Goal: Transaction & Acquisition: Download file/media

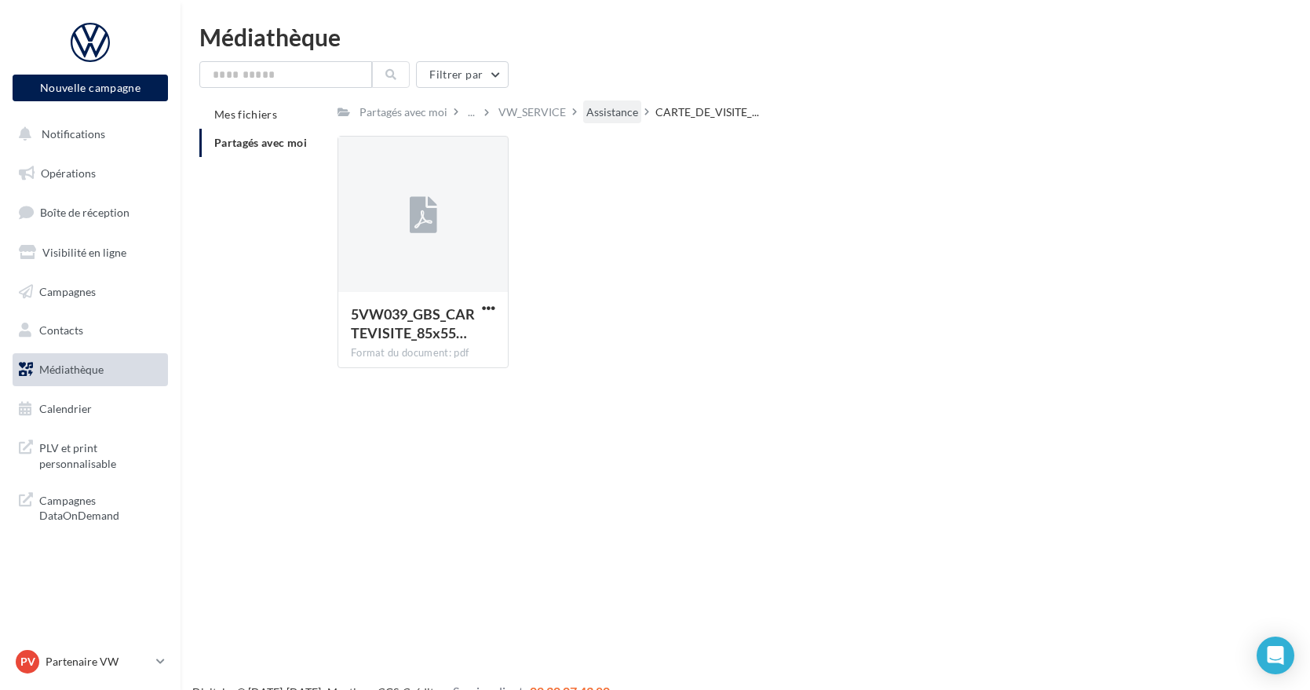
click at [613, 115] on div "Assistance" at bounding box center [612, 112] width 52 height 16
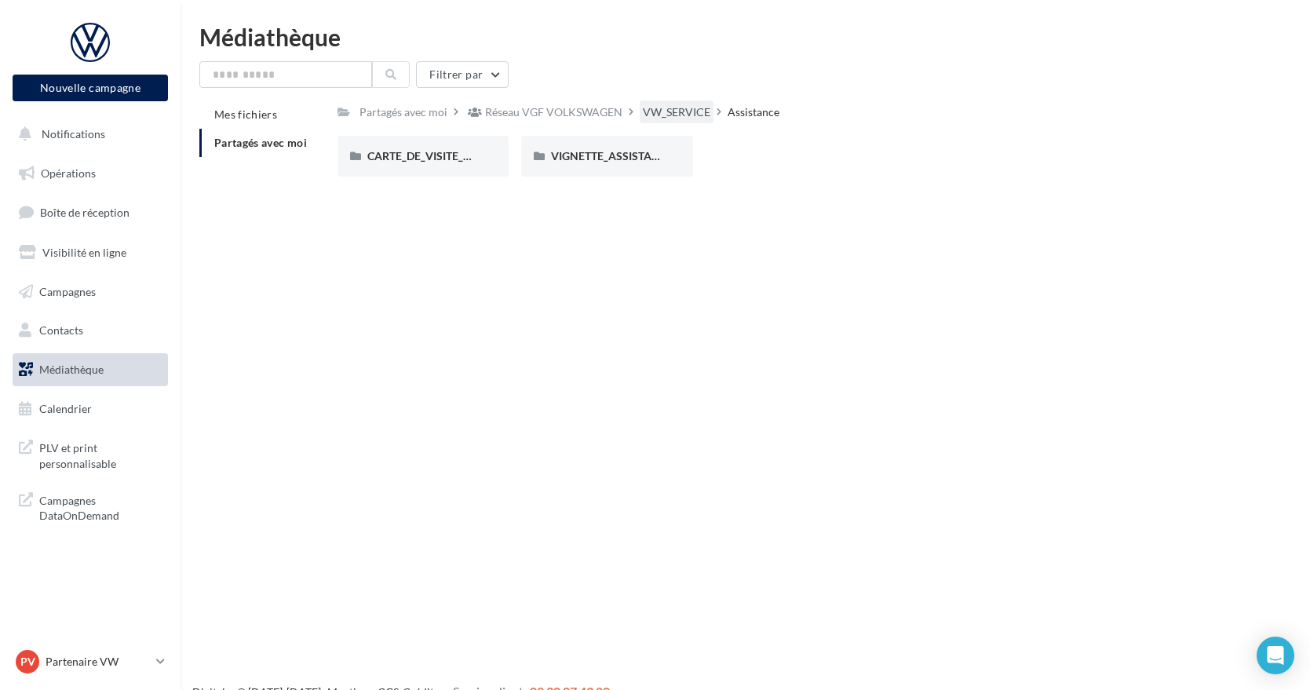
click at [668, 104] on div "VW_SERVICE" at bounding box center [677, 111] width 74 height 23
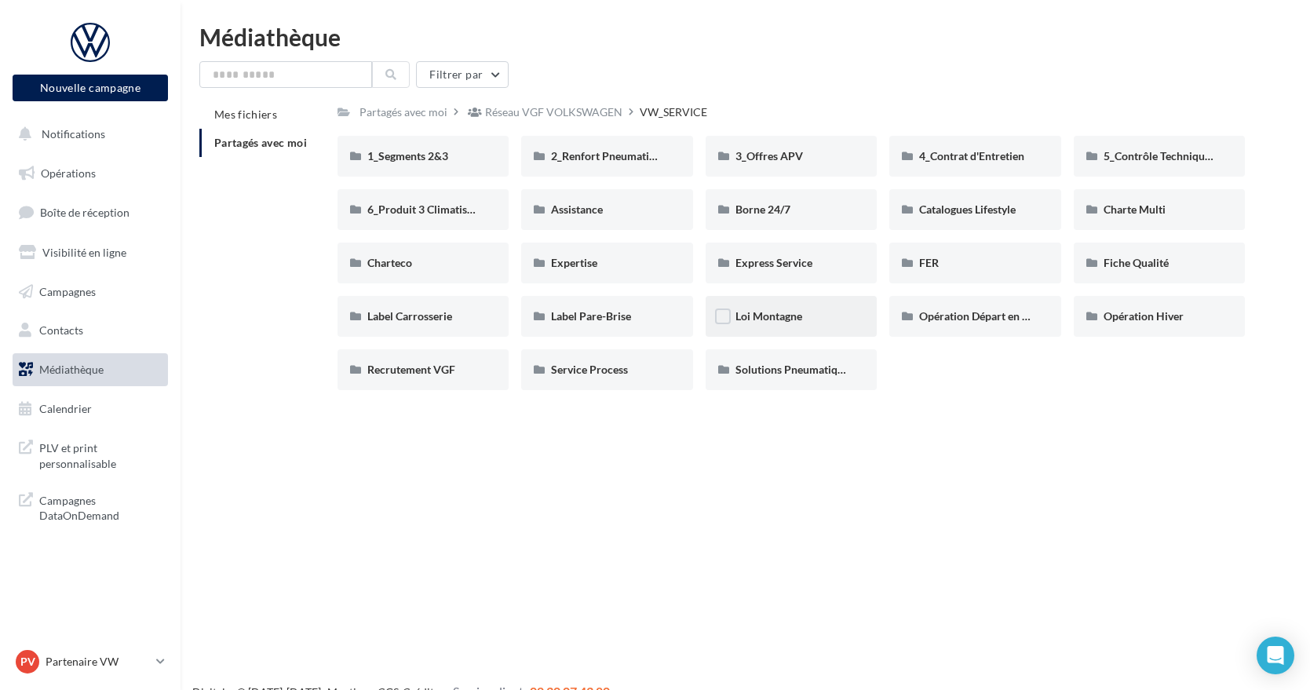
click at [827, 316] on div "Loi Montagne" at bounding box center [792, 317] width 112 height 16
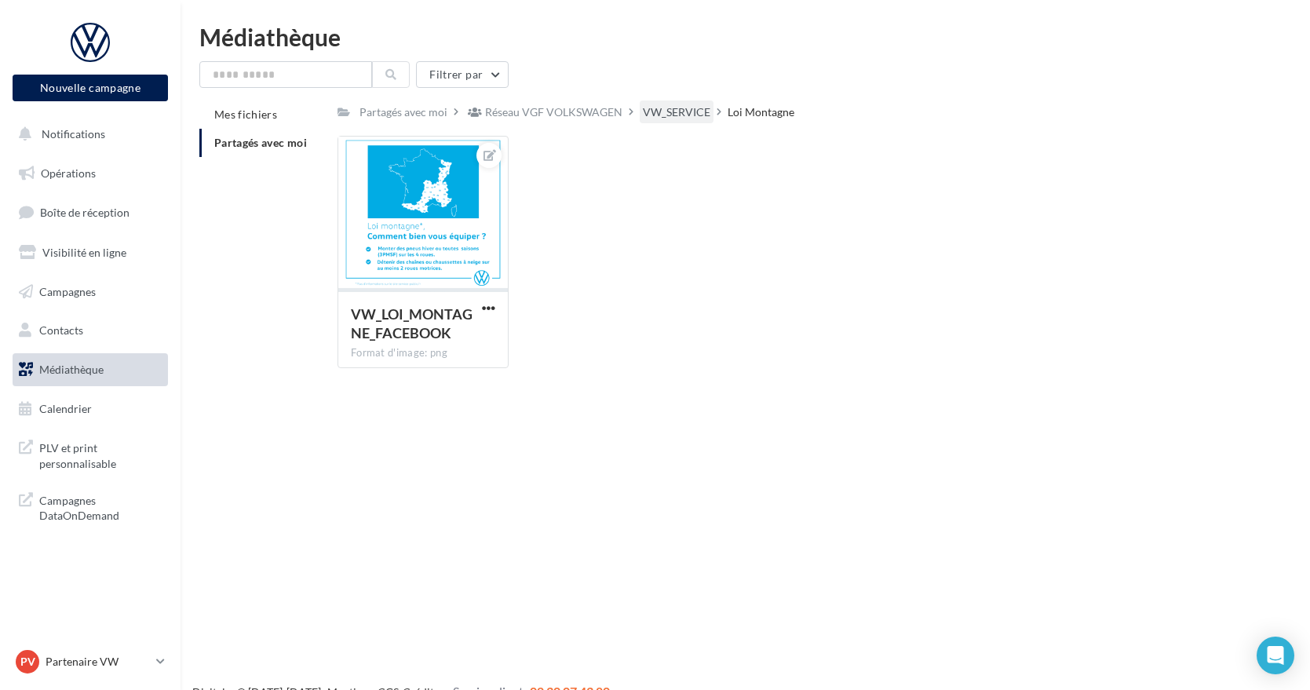
click at [688, 115] on div "VW_SERVICE" at bounding box center [677, 112] width 68 height 16
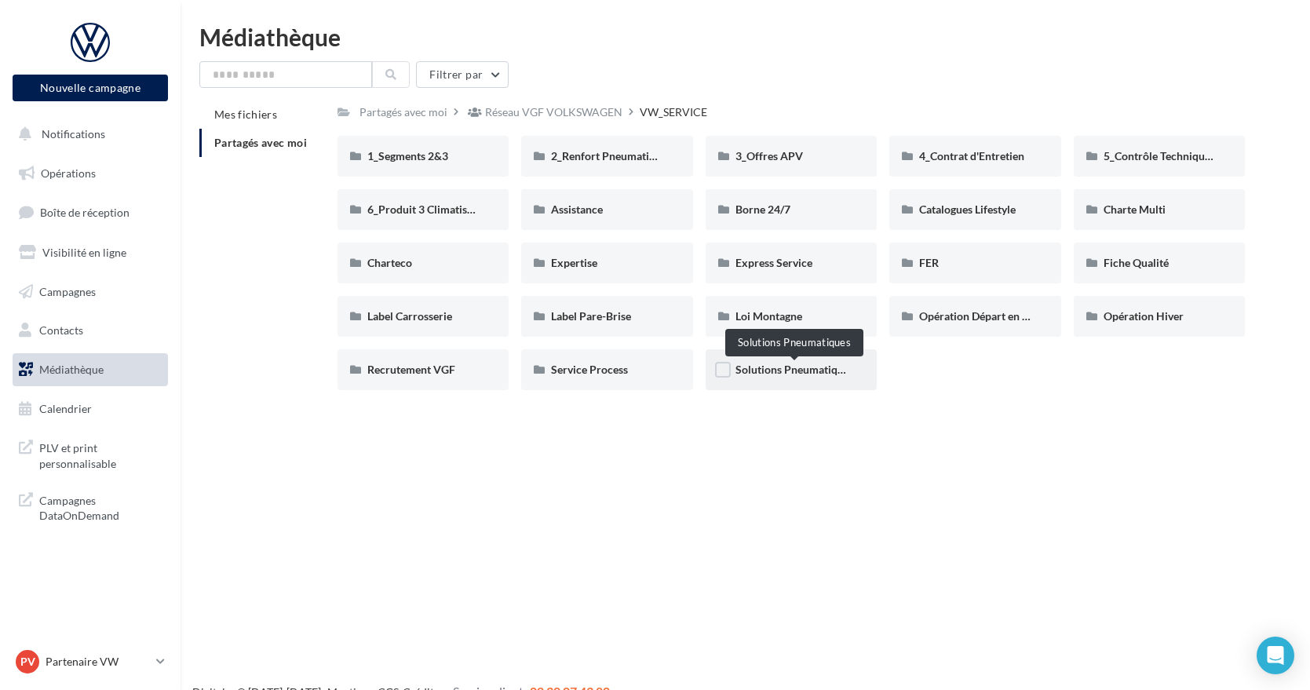
click at [817, 373] on span "Solutions Pneumatiques" at bounding box center [795, 369] width 119 height 13
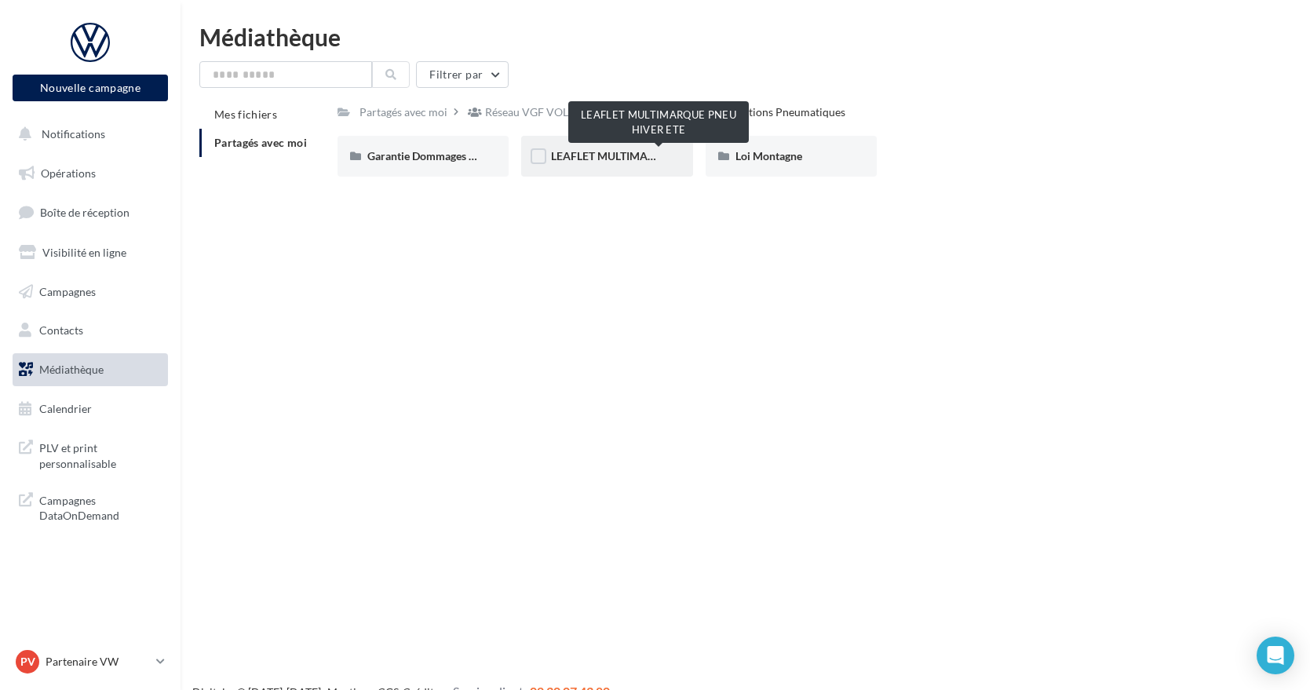
click at [601, 158] on span "LEAFLET MULTIMARQUE PNEU HIVER ETE" at bounding box center [658, 155] width 215 height 13
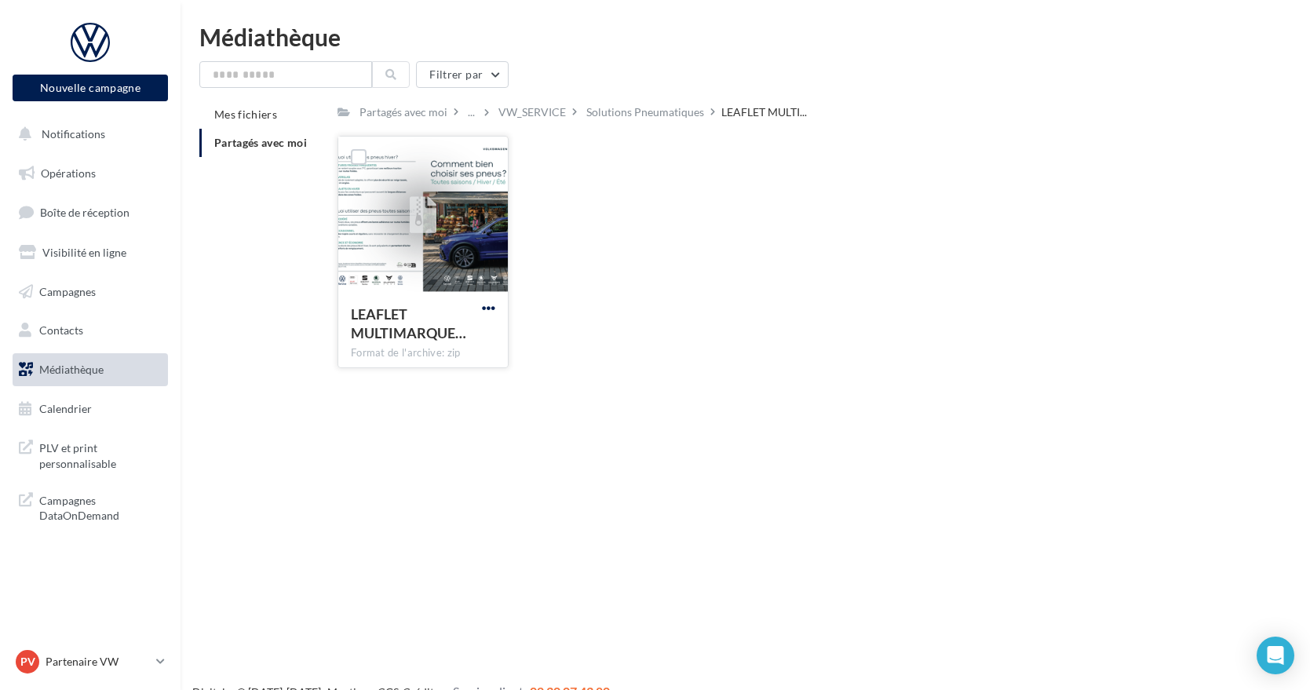
click at [491, 309] on span "button" at bounding box center [488, 307] width 13 height 13
click at [451, 344] on button "Télécharger" at bounding box center [419, 339] width 157 height 41
click at [638, 118] on div "Solutions Pneumatiques" at bounding box center [645, 112] width 118 height 16
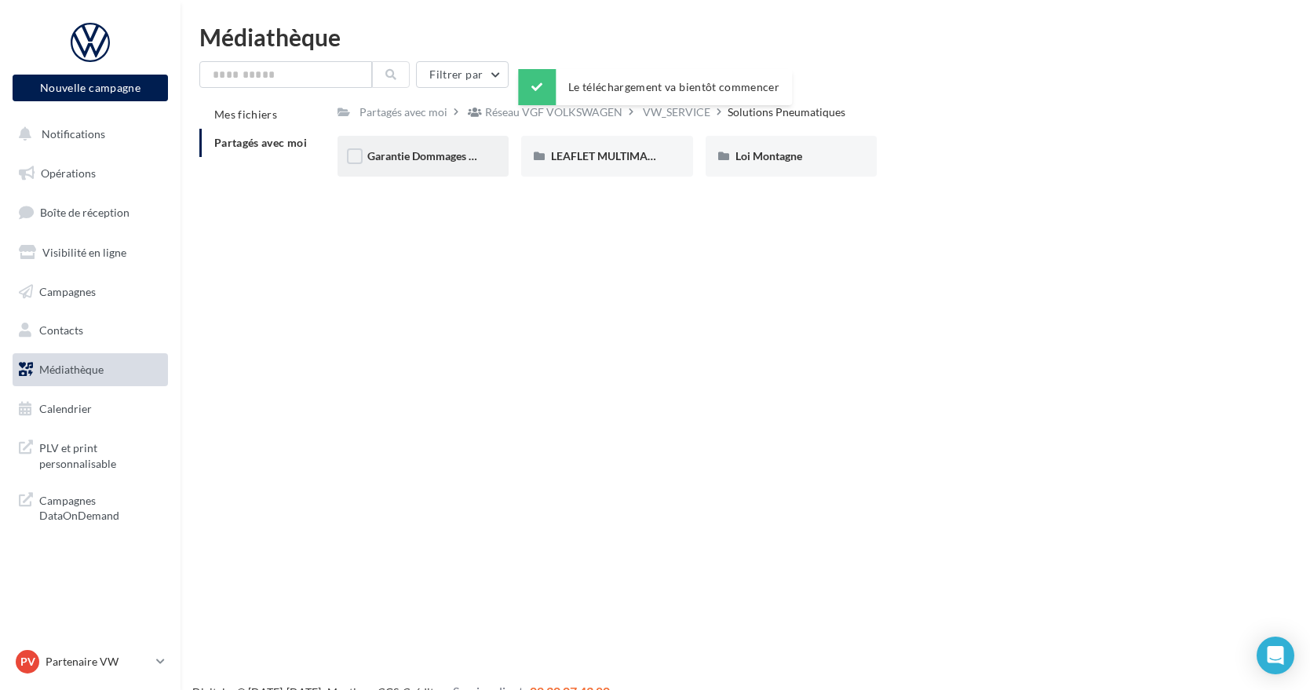
click at [436, 169] on div "Garantie Dommages Pneumatiques" at bounding box center [424, 156] width 172 height 41
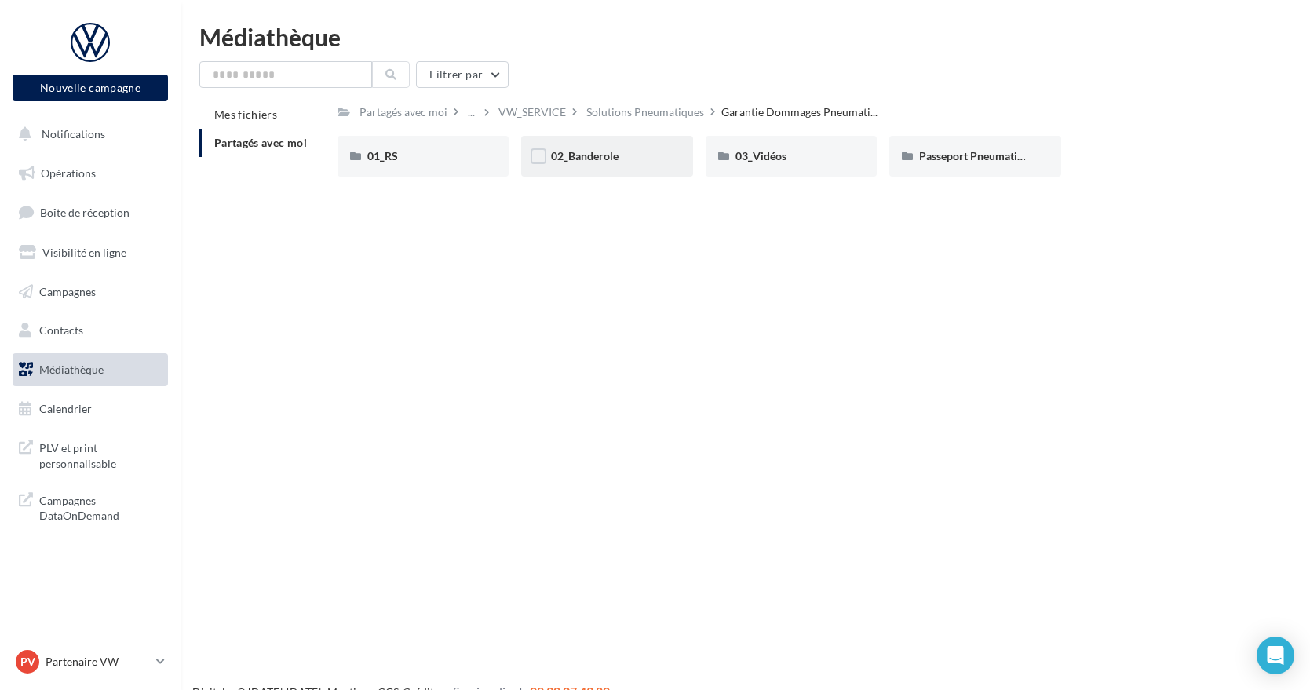
click at [640, 161] on div "02_Banderole" at bounding box center [607, 156] width 112 height 16
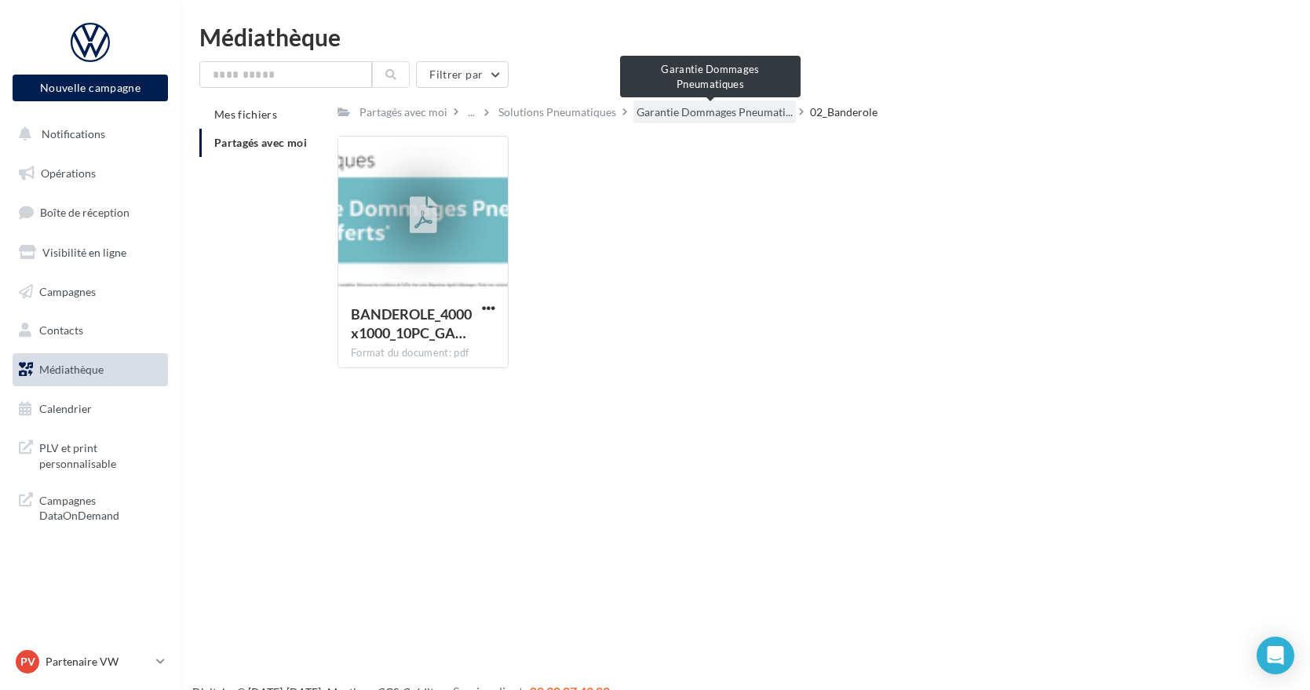
click at [761, 115] on span "Garantie Dommages Pneumati..." at bounding box center [715, 112] width 156 height 16
